Goal: Task Accomplishment & Management: Use online tool/utility

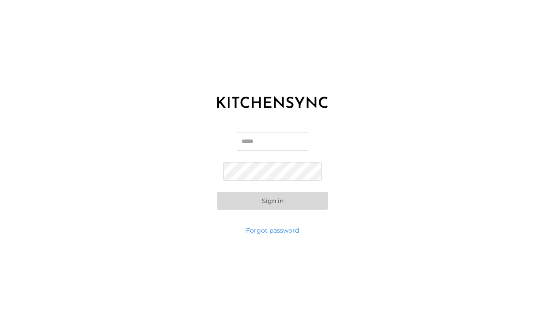
type input "**********"
click at [272, 201] on button "Sign in" at bounding box center [272, 201] width 110 height 18
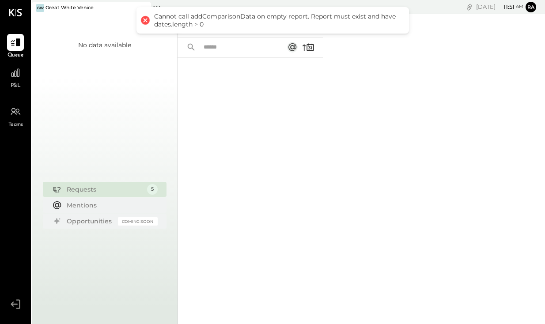
click at [23, 86] on div "P&L" at bounding box center [15, 77] width 17 height 26
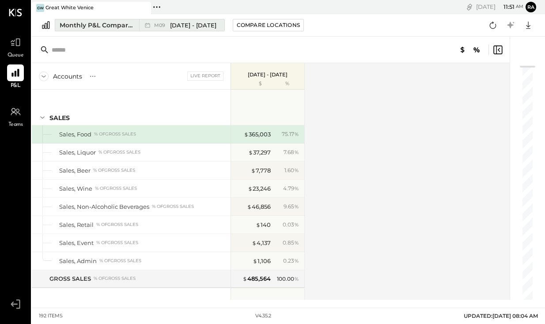
click at [196, 22] on span "[DATE] - [DATE]" at bounding box center [193, 25] width 46 height 8
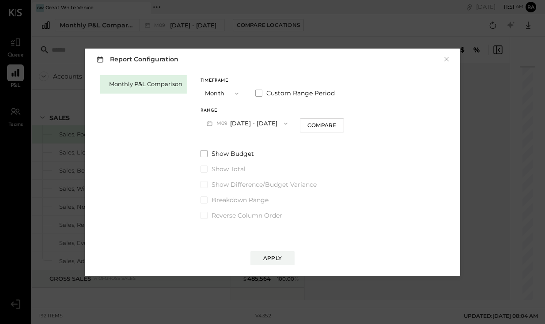
click at [231, 97] on span "button" at bounding box center [234, 93] width 11 height 7
click at [256, 74] on div "Monthly P&L Comparison Timeframe Month Month Quarter YTD Year Custom Range Peri…" at bounding box center [273, 153] width 358 height 161
click at [234, 123] on button "M09 [DATE] - [DATE]" at bounding box center [246, 123] width 93 height 16
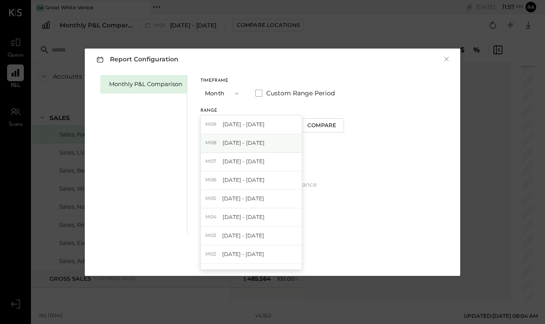
click at [273, 140] on div "M08 [DATE] - [DATE]" at bounding box center [251, 143] width 101 height 19
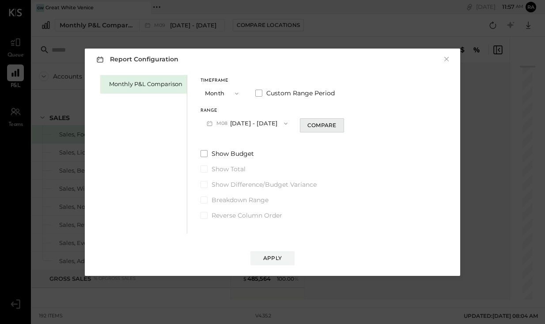
click at [307, 122] on div "Compare" at bounding box center [321, 125] width 29 height 8
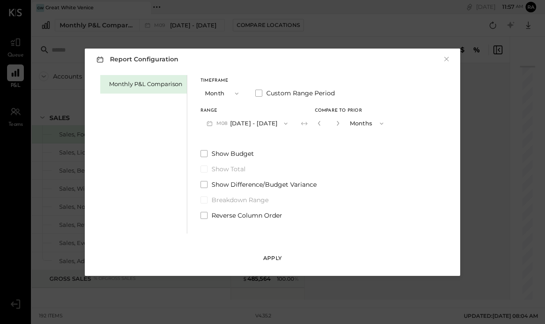
click at [290, 256] on button "Apply" at bounding box center [272, 258] width 44 height 14
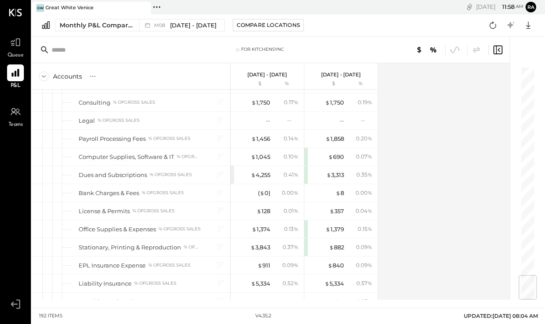
scroll to position [1766, 0]
